Goal: Check status: Check status

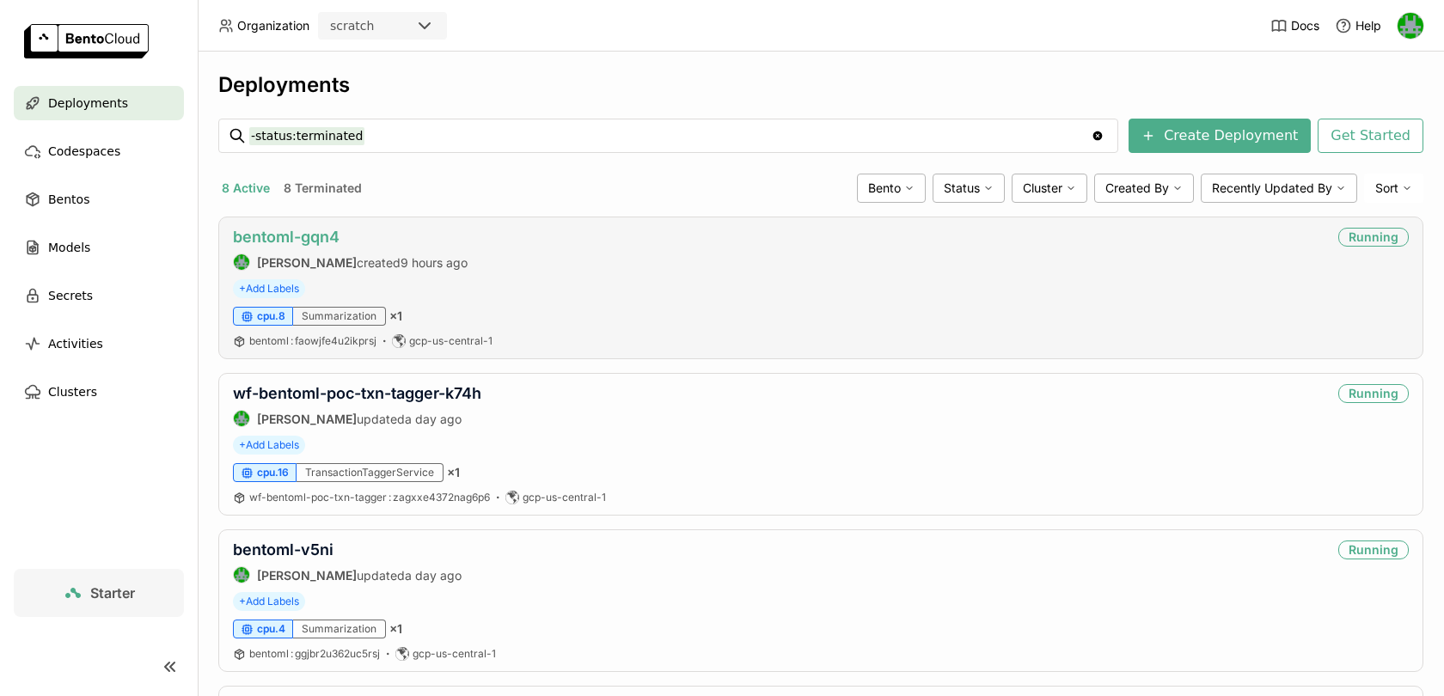
click at [298, 237] on link "bentoml-gqn4" at bounding box center [286, 237] width 107 height 18
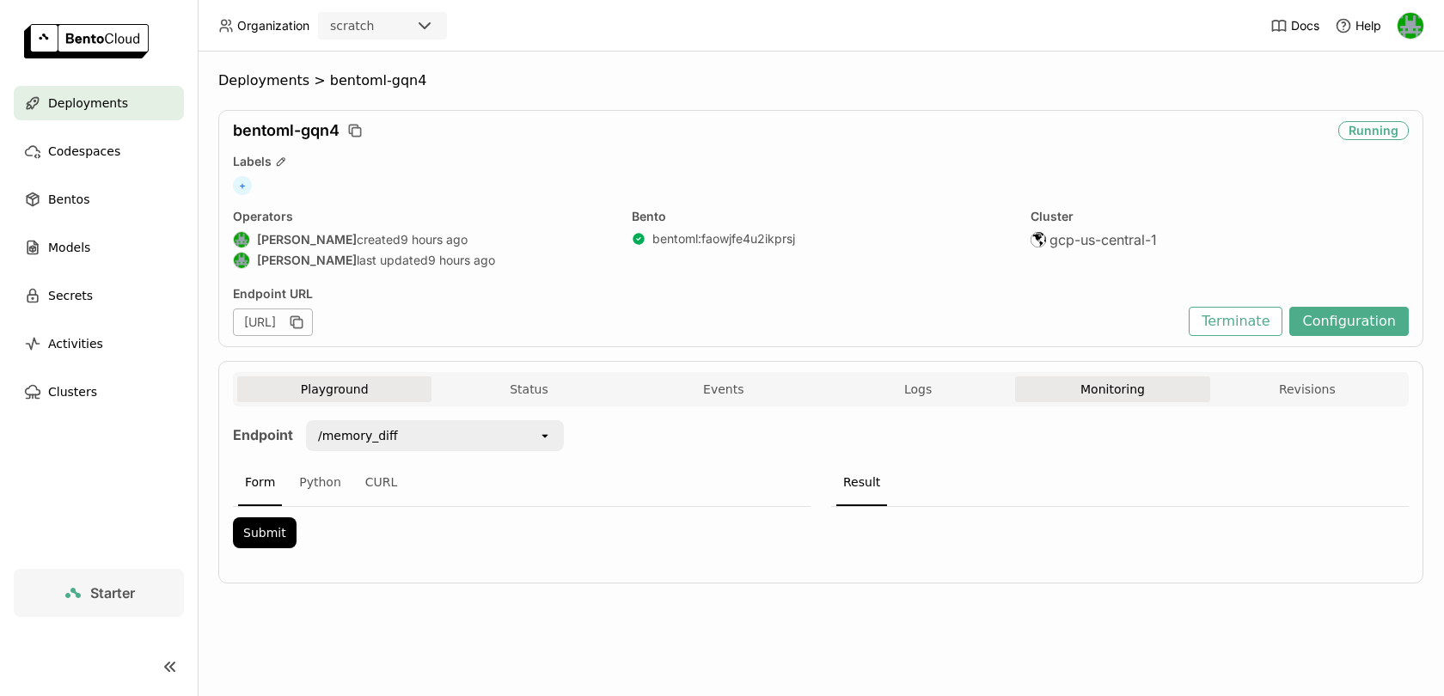
click at [1057, 383] on button "Monitoring" at bounding box center [1112, 390] width 194 height 26
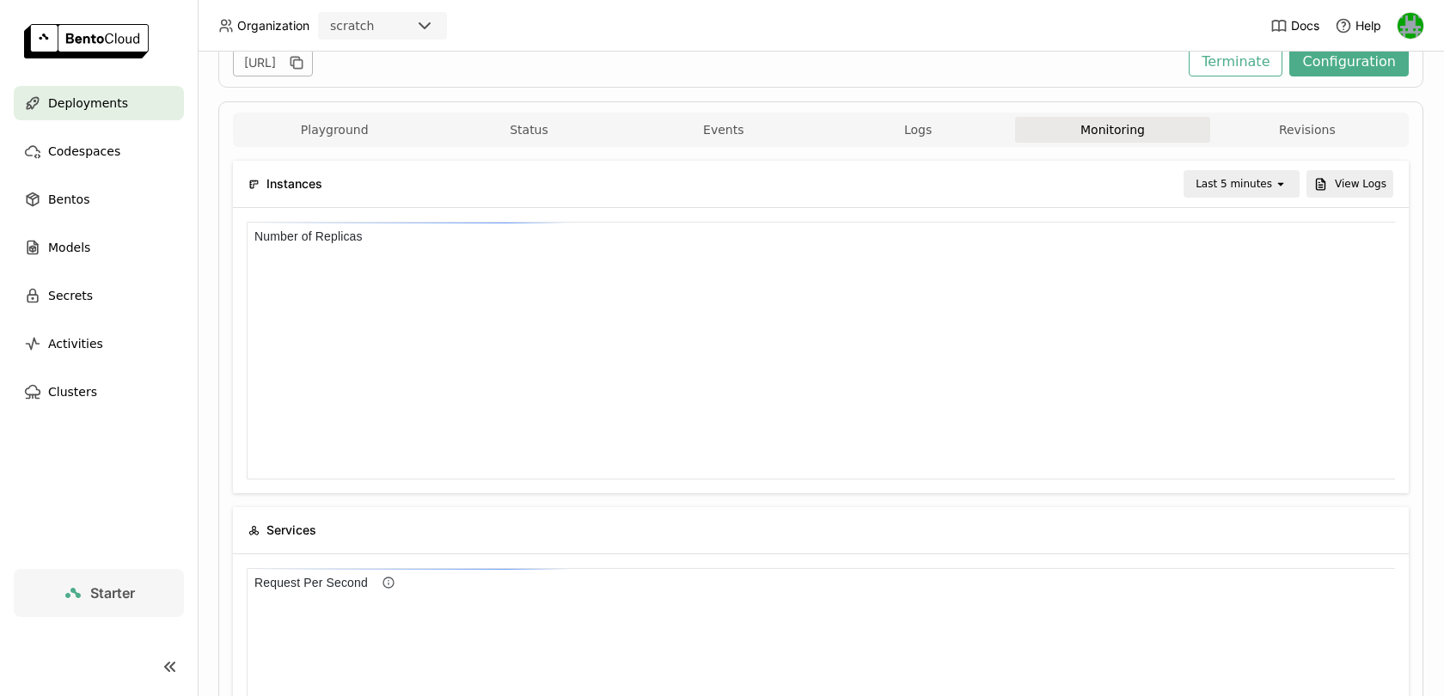
scroll to position [258, 1149]
click at [1227, 188] on div "Last 5 minutes" at bounding box center [1234, 183] width 77 height 17
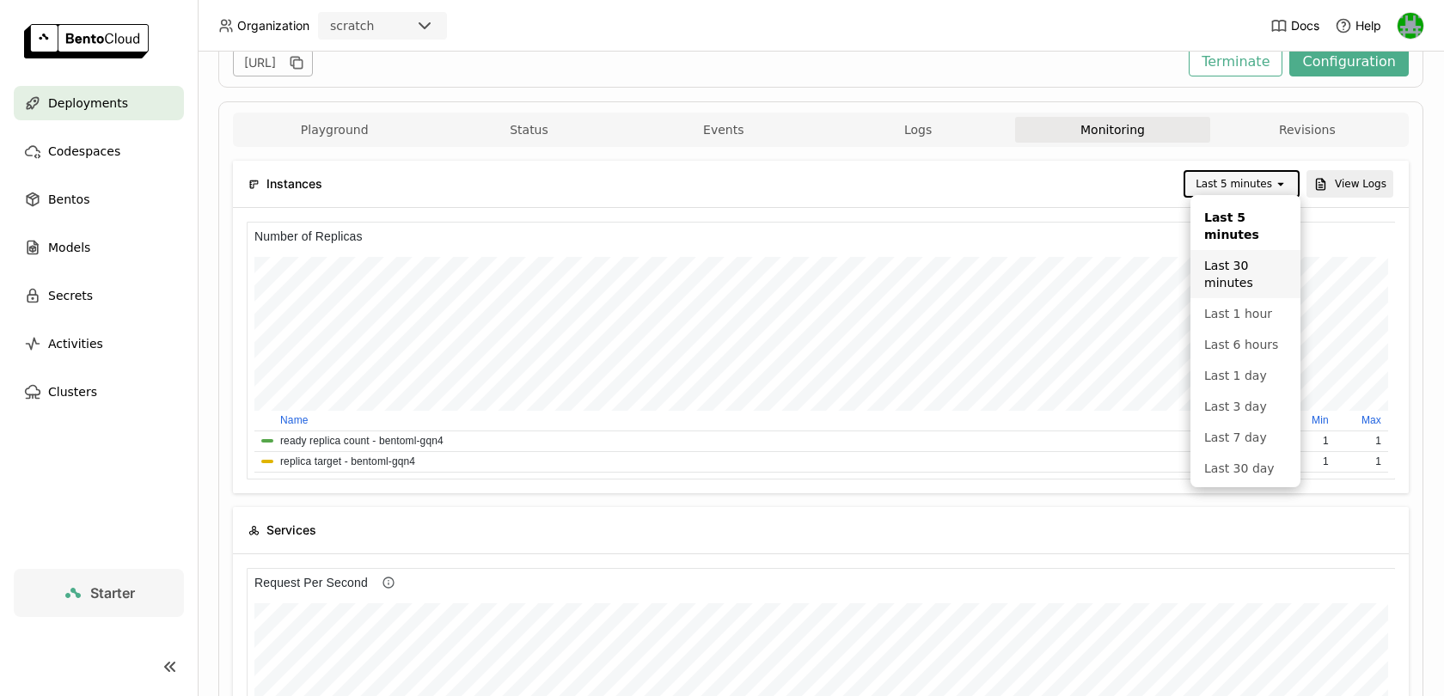
scroll to position [258, 382]
click at [1212, 334] on li "Last 6 hours" at bounding box center [1246, 344] width 110 height 31
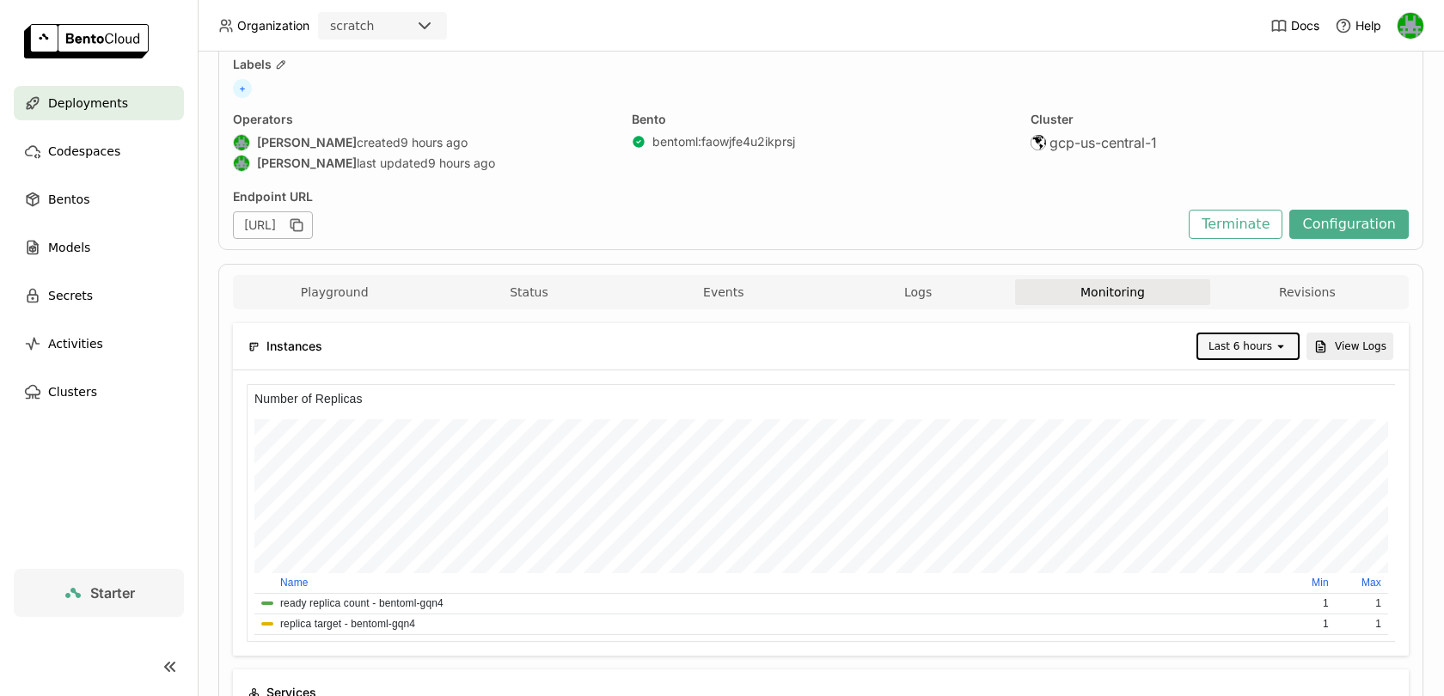
click at [1259, 333] on div "Last 6 hours open" at bounding box center [1248, 347] width 103 height 28
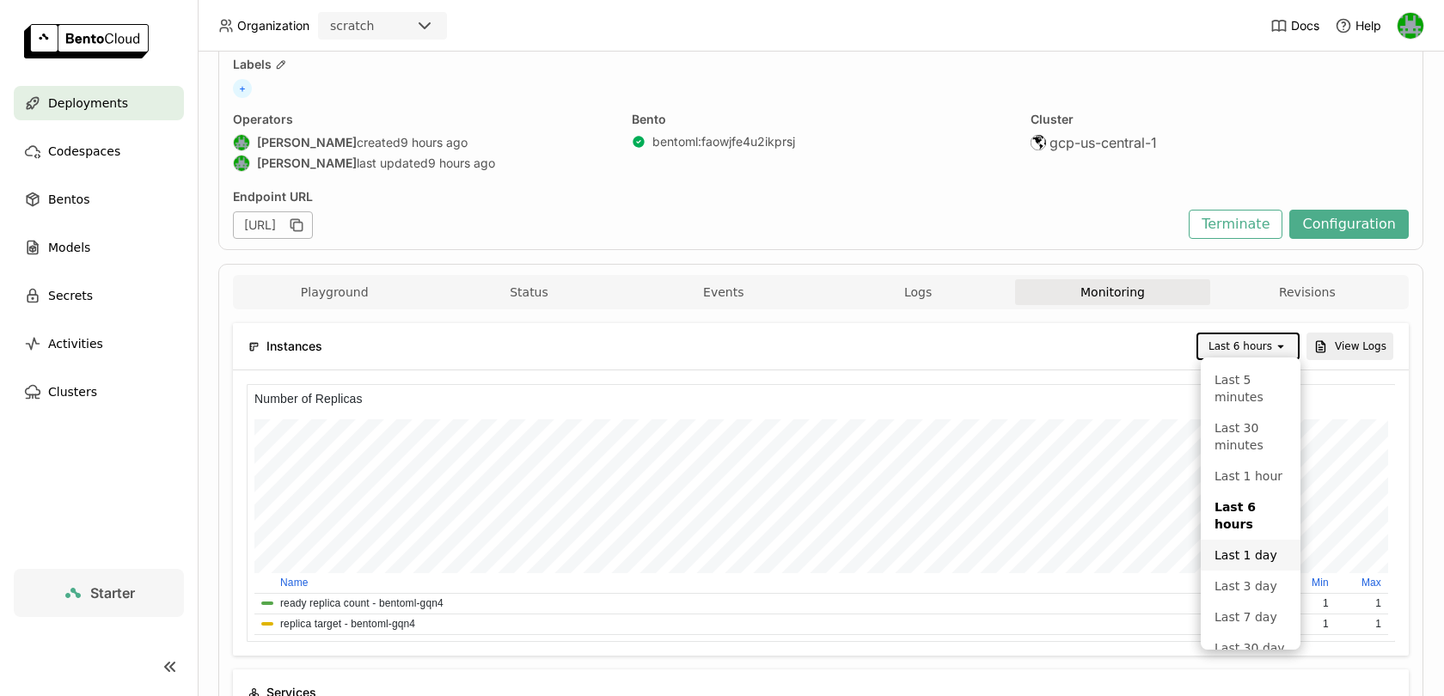
click at [1235, 555] on div "Last 1 day" at bounding box center [1251, 555] width 72 height 17
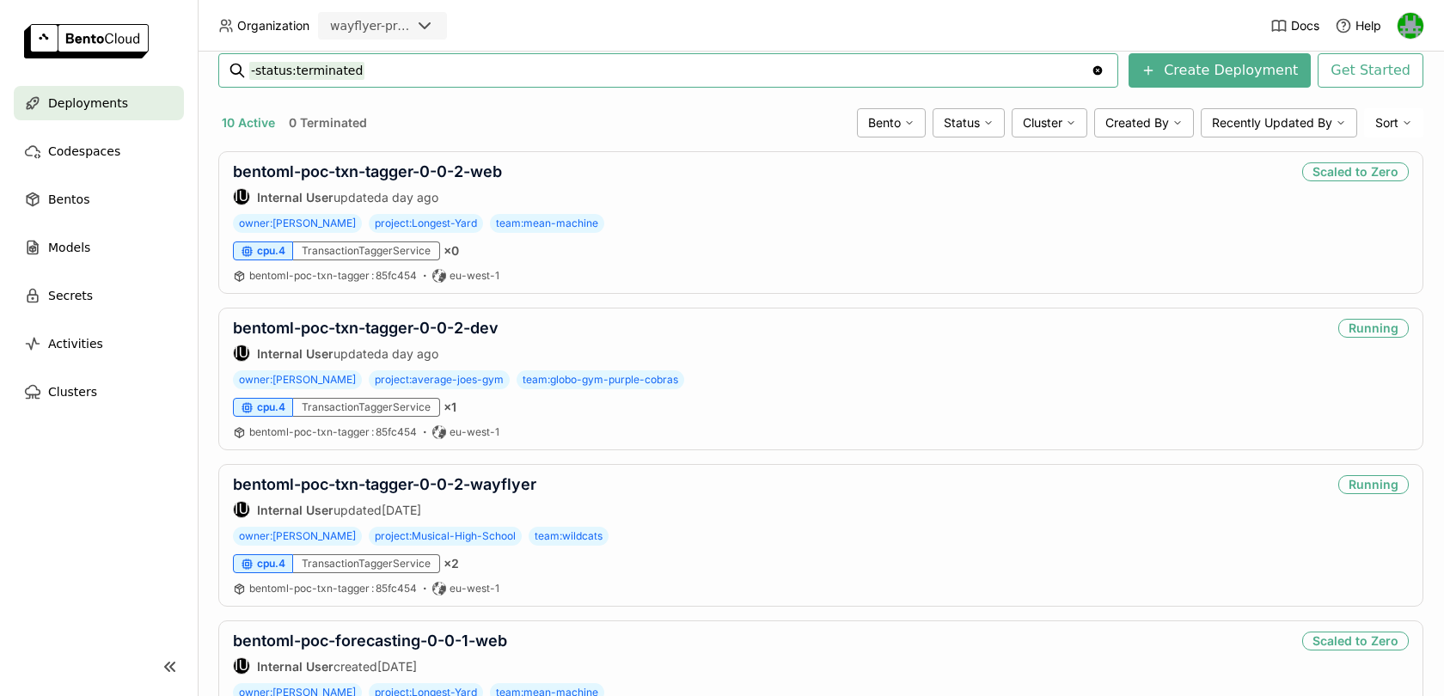
scroll to position [431, 0]
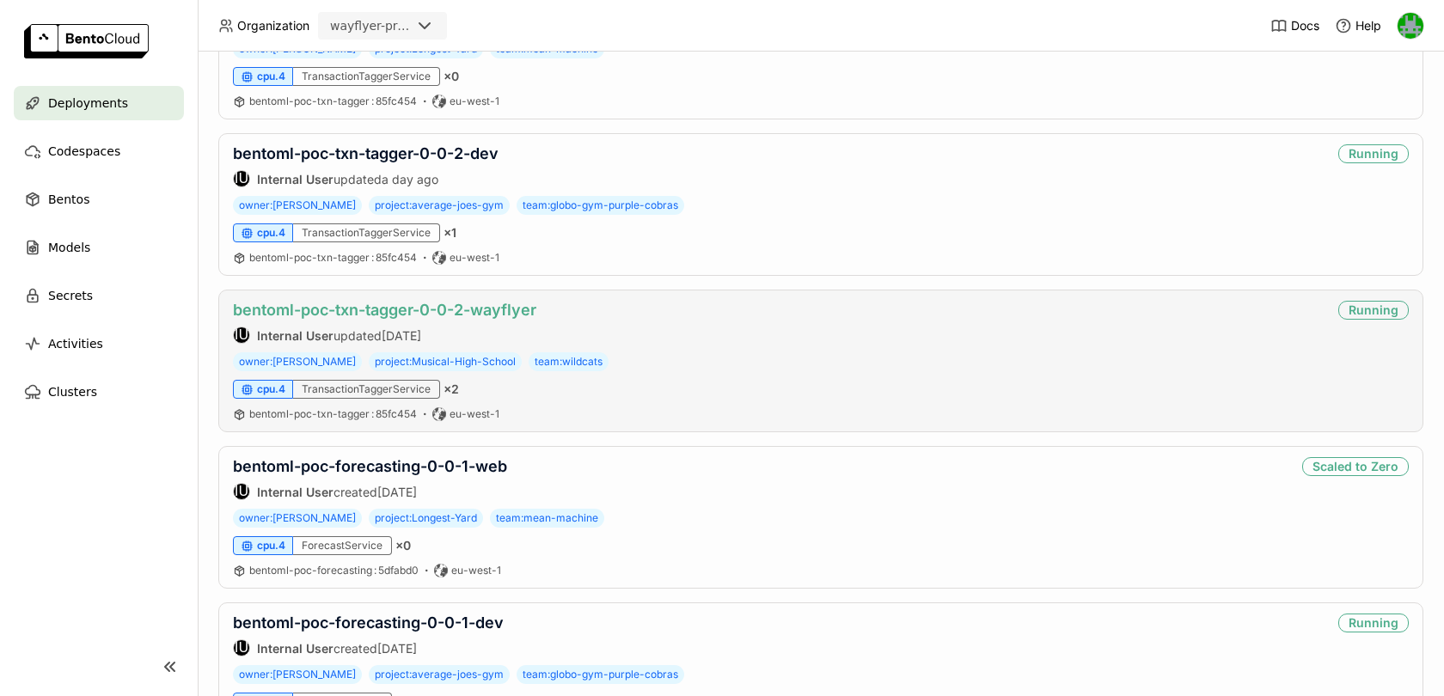
click at [374, 307] on link "bentoml-poc-txn-tagger-0-0-2-wayflyer" at bounding box center [384, 310] width 303 height 18
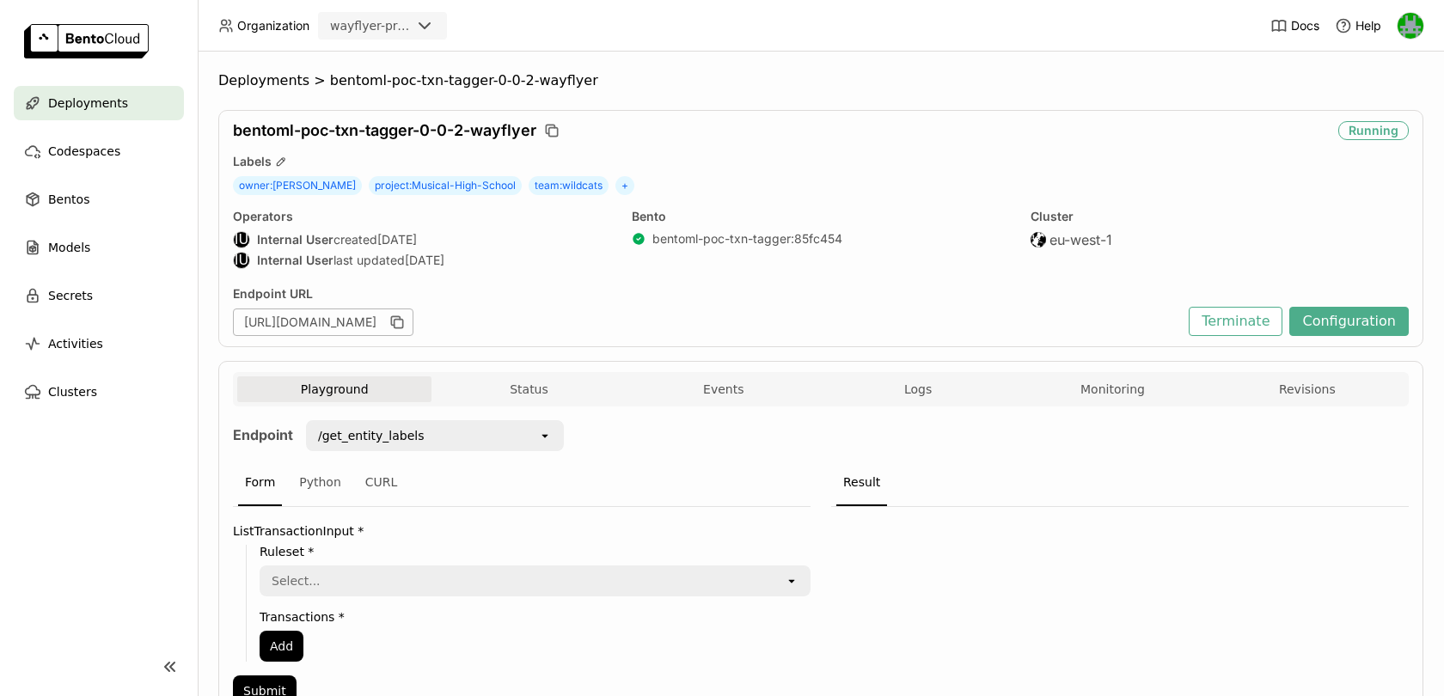
scroll to position [88, 0]
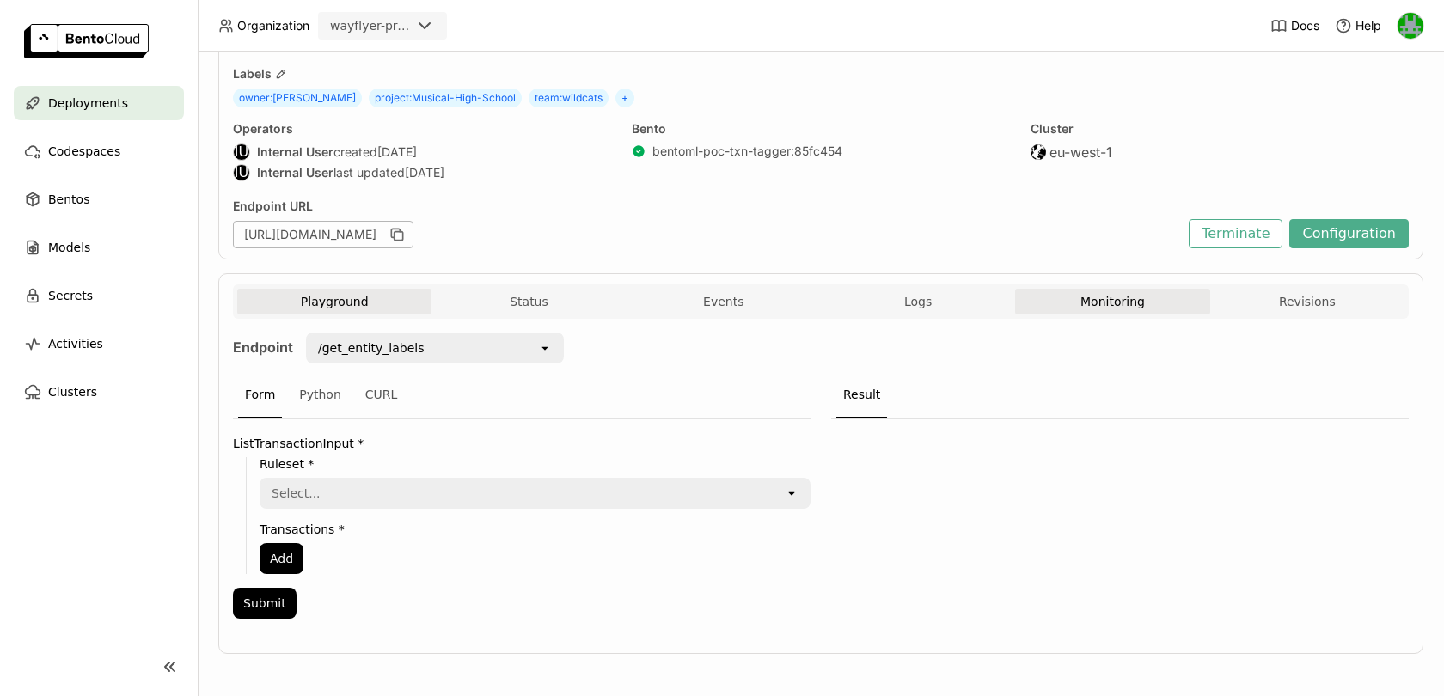
click at [1121, 293] on button "Monitoring" at bounding box center [1112, 302] width 194 height 26
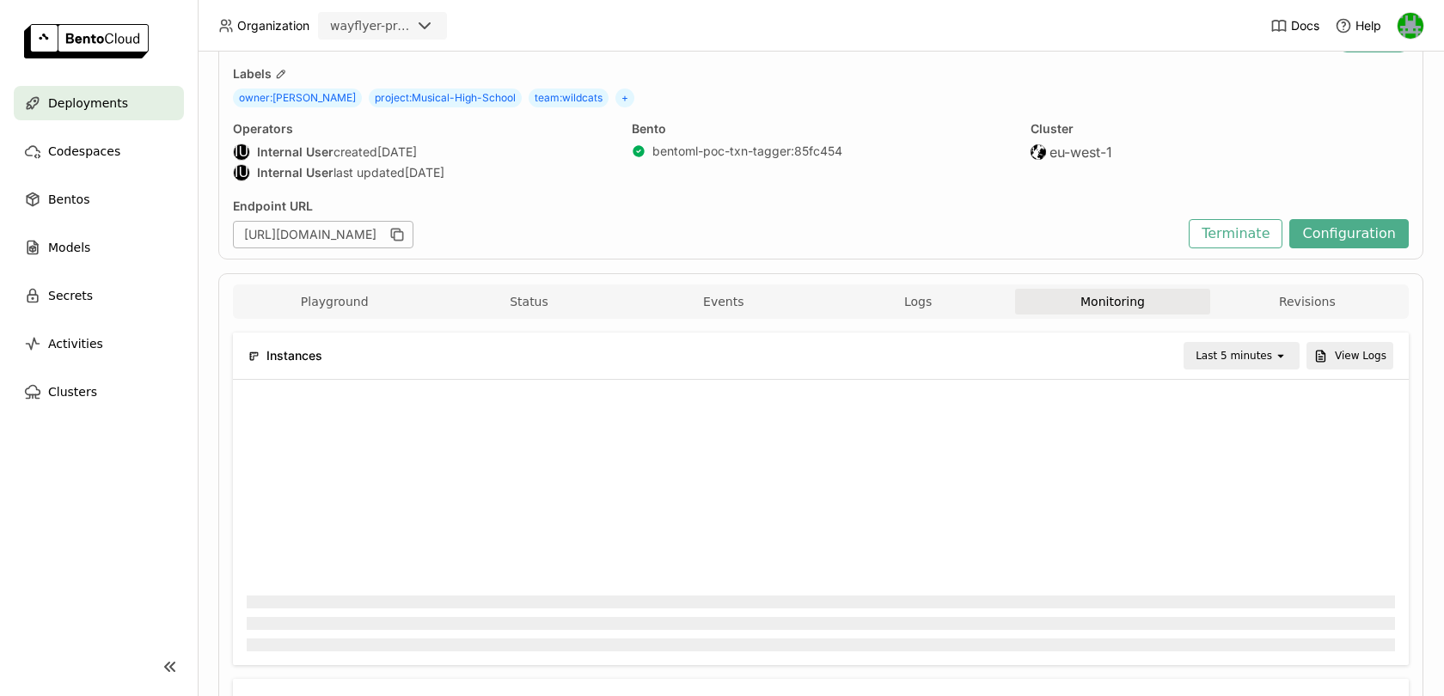
click at [1240, 362] on div "Last 5 minutes" at bounding box center [1234, 355] width 77 height 17
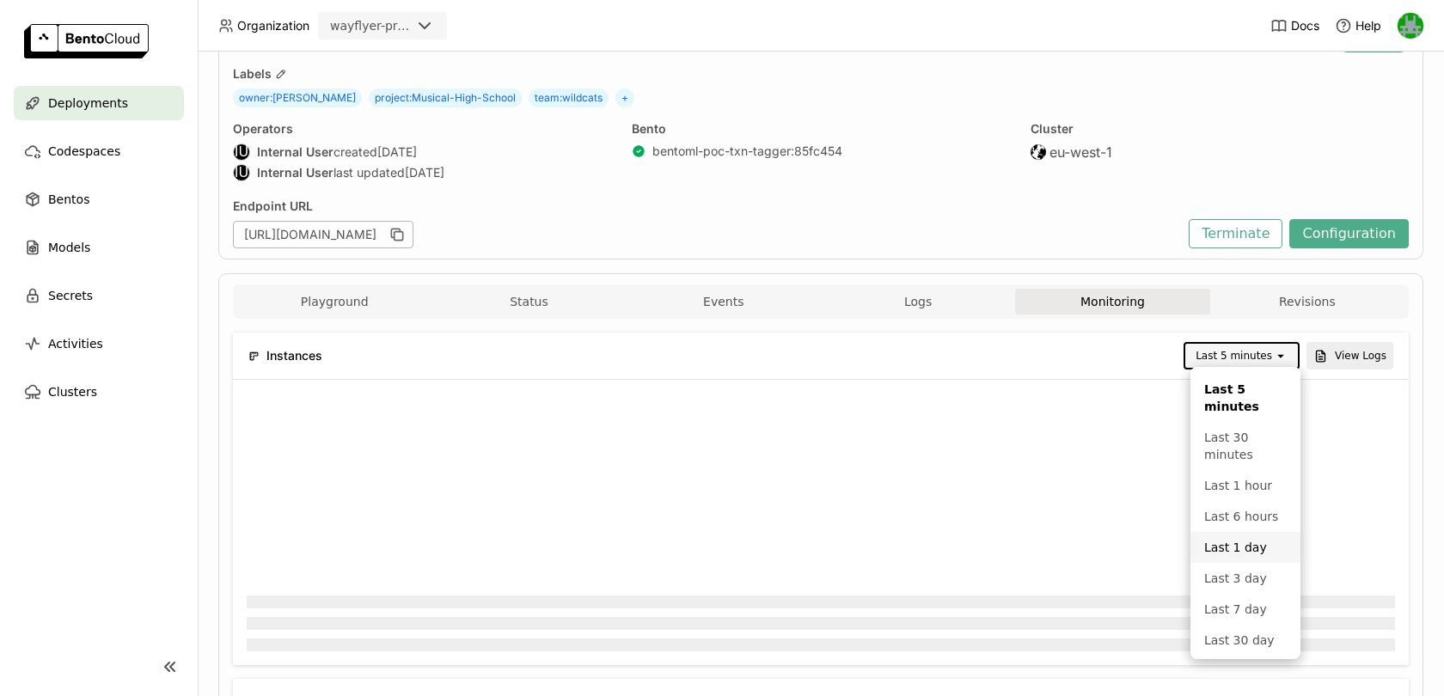
click at [1237, 550] on div "Last 1 day" at bounding box center [1245, 547] width 83 height 17
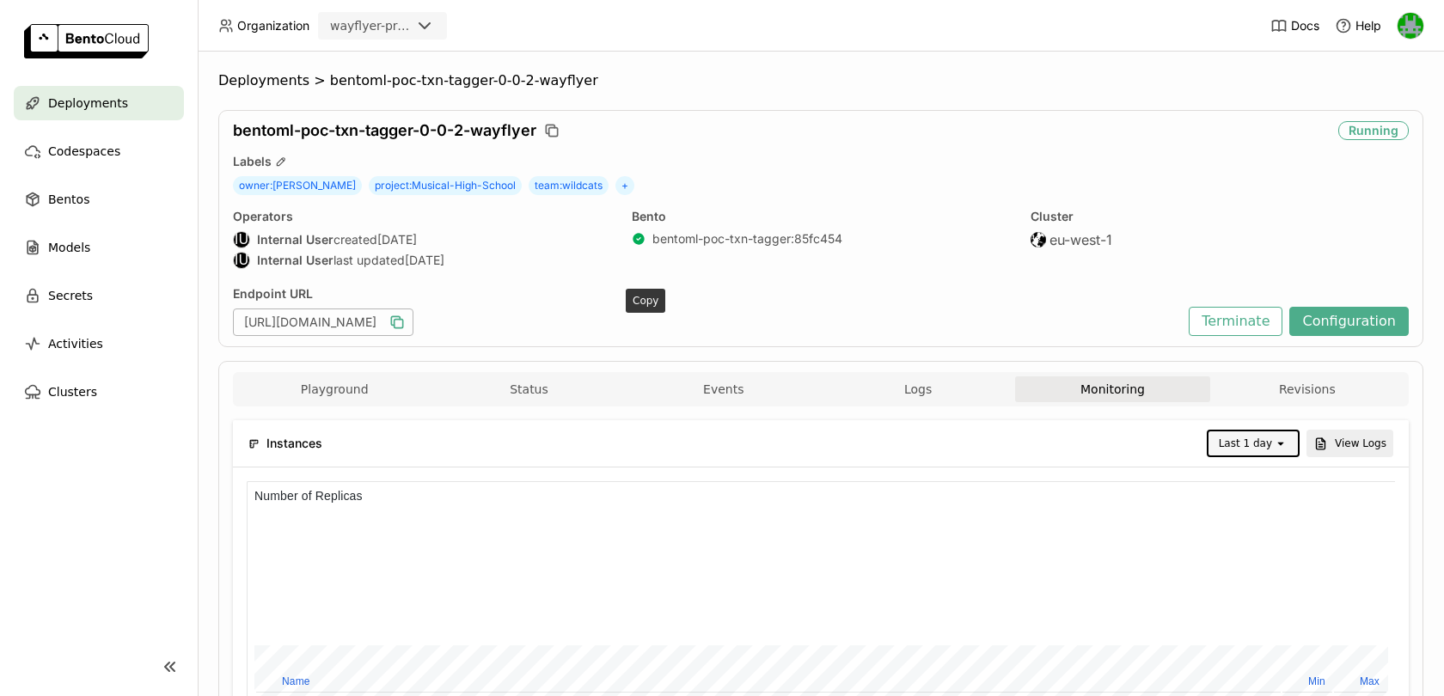
click at [406, 322] on icon "button" at bounding box center [397, 322] width 17 height 17
click at [386, 22] on div "wayflyer-prod" at bounding box center [370, 25] width 81 height 17
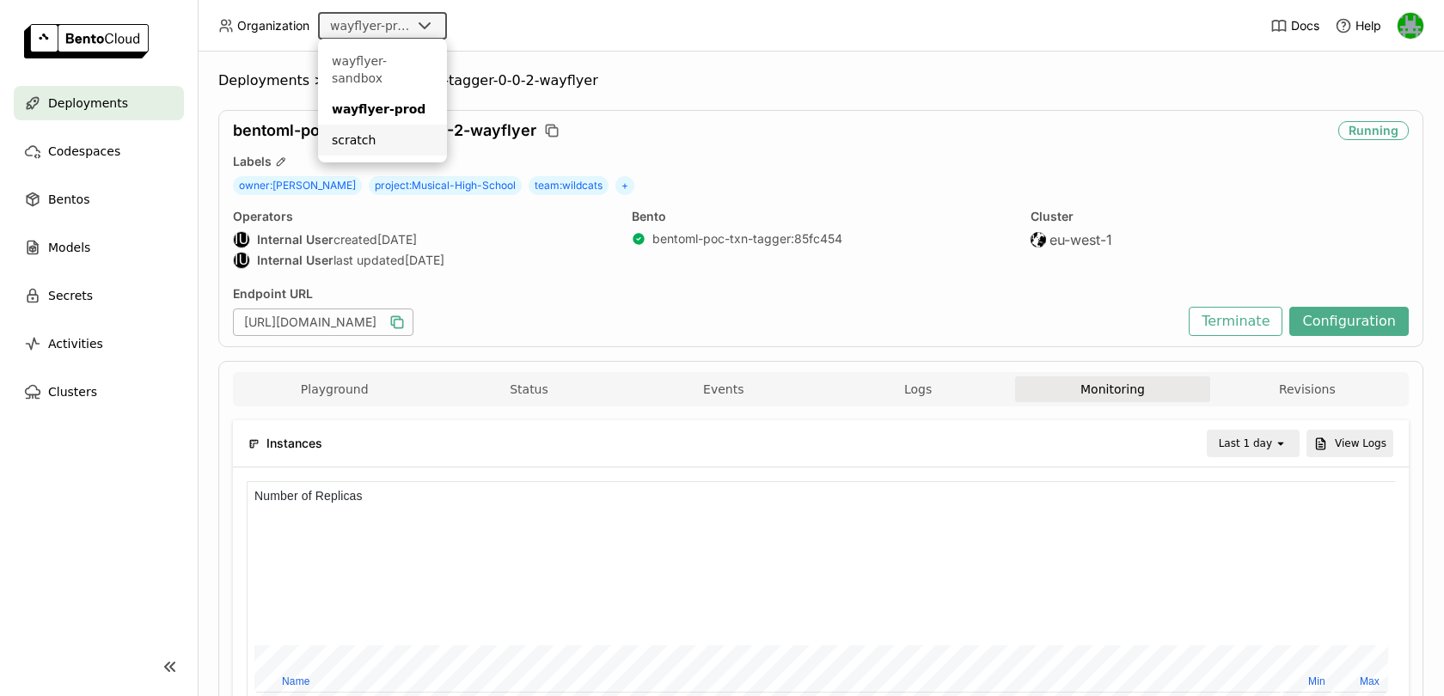
click at [335, 132] on div "scratch" at bounding box center [382, 140] width 101 height 17
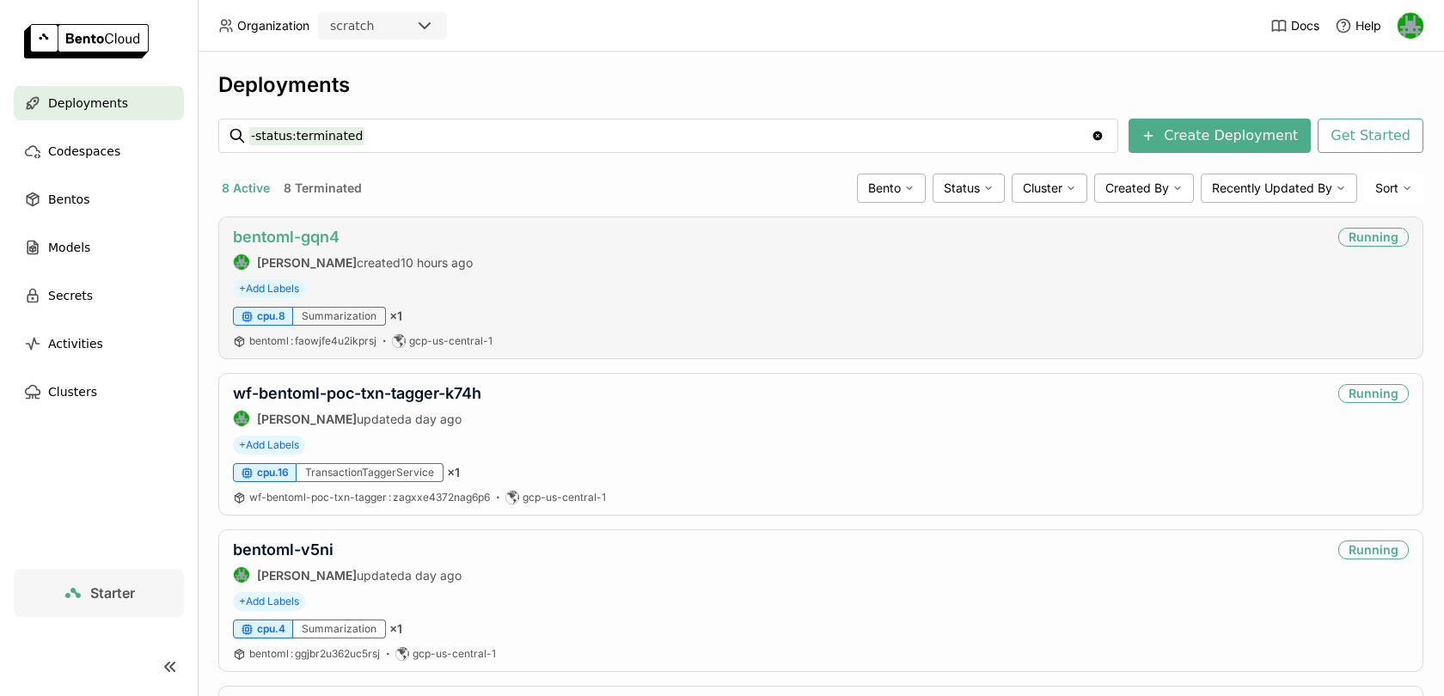
click at [293, 231] on link "bentoml-gqn4" at bounding box center [286, 237] width 107 height 18
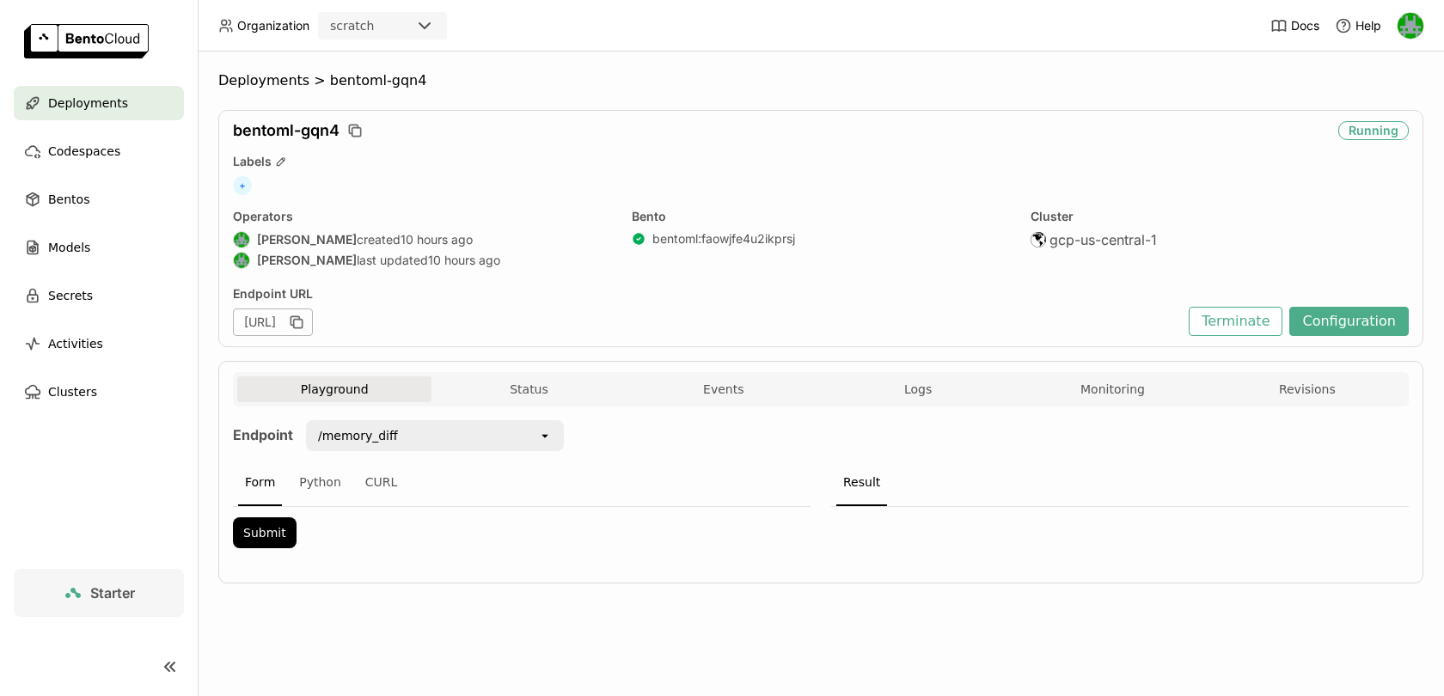
click at [693, 152] on div "bentoml-gqn4 Running Labels + Operators [PERSON_NAME] created 10 hours ago [PER…" at bounding box center [820, 228] width 1205 height 237
